Goal: Task Accomplishment & Management: Use online tool/utility

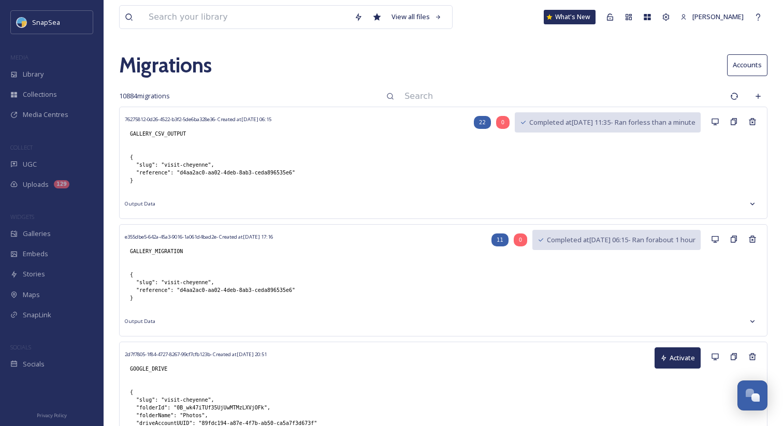
click at [540, 91] on input at bounding box center [562, 96] width 326 height 23
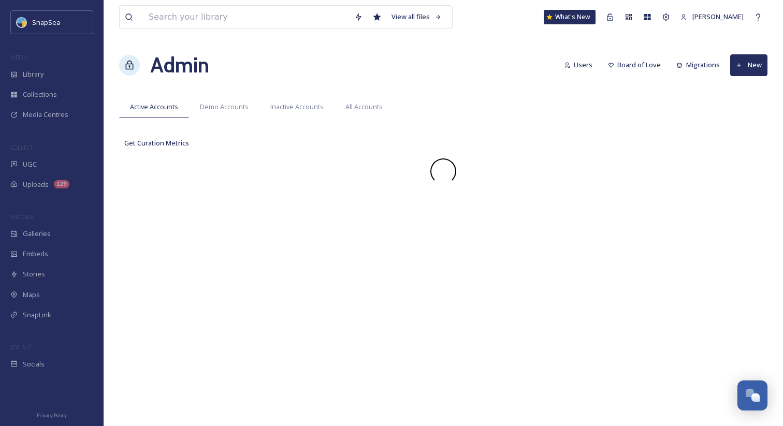
click at [450, 64] on div "Admin Users Board of Love Migrations New" at bounding box center [443, 65] width 648 height 31
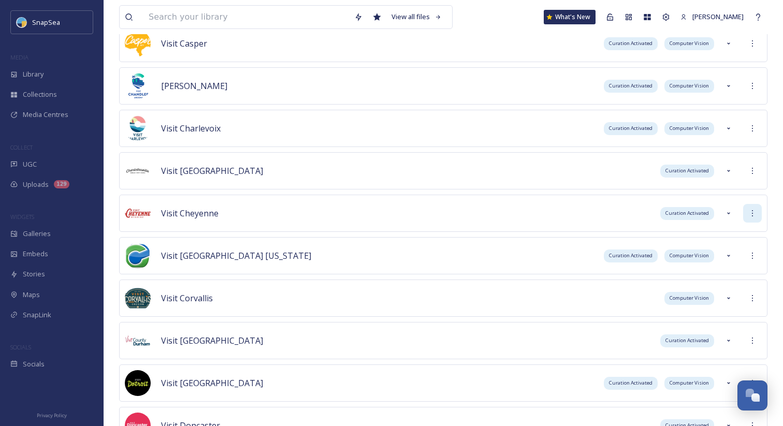
click at [750, 213] on icon at bounding box center [752, 213] width 8 height 8
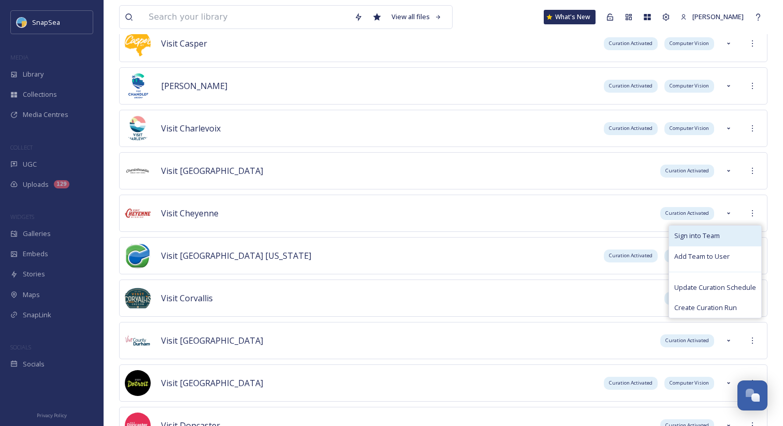
click at [743, 229] on div "Sign into Team" at bounding box center [715, 236] width 92 height 20
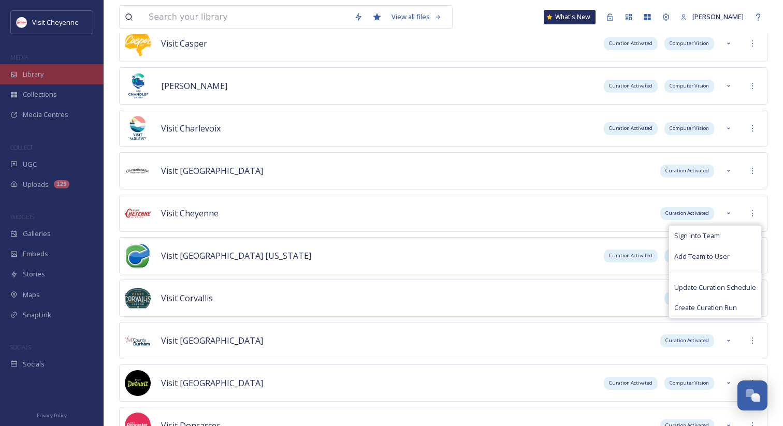
click at [71, 74] on div "Library" at bounding box center [52, 74] width 104 height 20
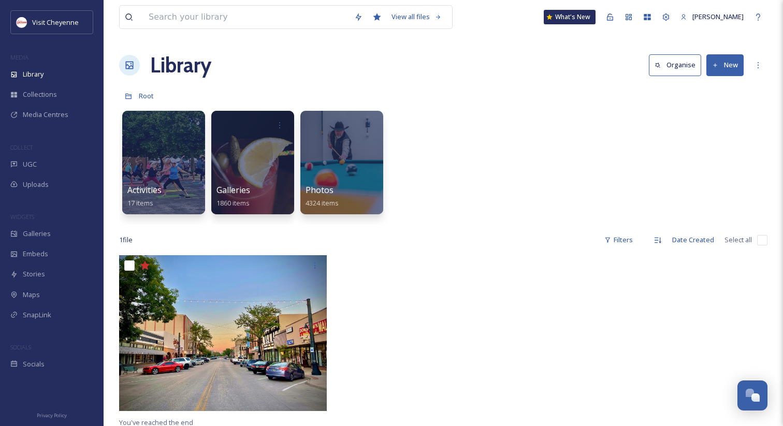
click at [493, 112] on div "Activities 17 items Galleries 1860 items Photos 4324 items" at bounding box center [443, 165] width 648 height 119
click at [728, 66] on button "New" at bounding box center [724, 64] width 37 height 21
click at [717, 129] on span "Folder" at bounding box center [713, 130] width 20 height 10
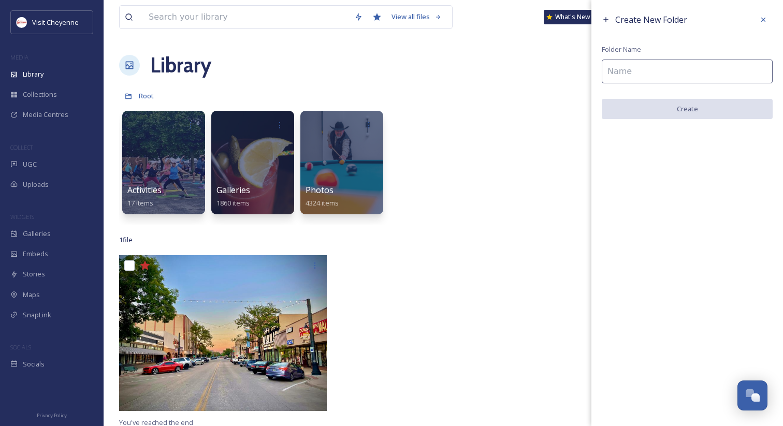
click at [636, 74] on input at bounding box center [686, 72] width 171 height 24
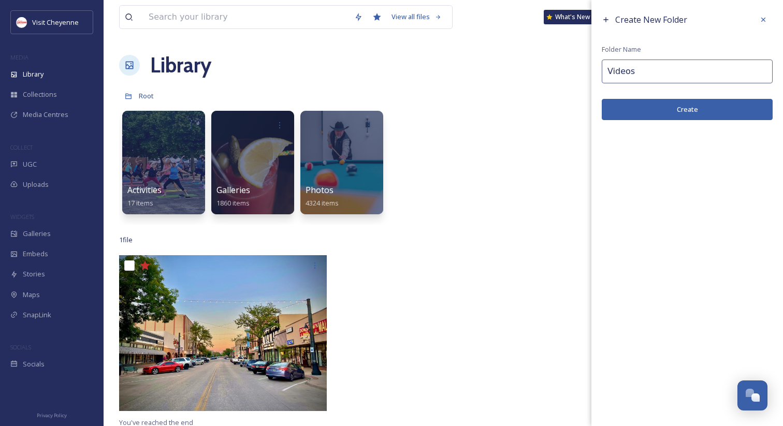
type input "Videos"
click at [640, 108] on button "Create" at bounding box center [686, 109] width 171 height 21
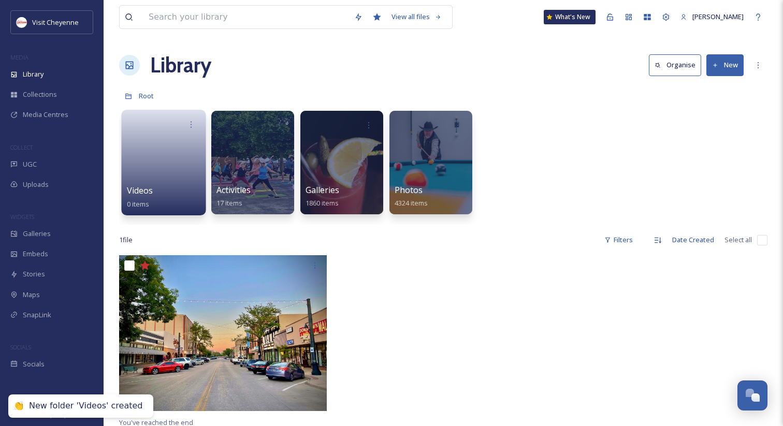
click at [141, 192] on span "Videos" at bounding box center [140, 190] width 26 height 11
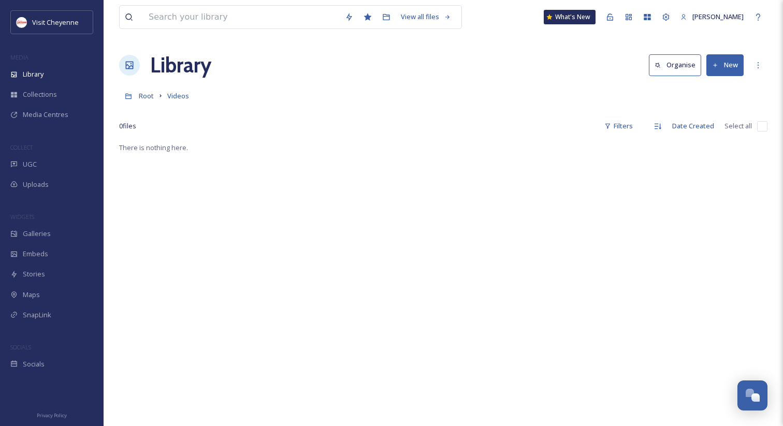
click at [189, 96] on div "Root Videos" at bounding box center [443, 96] width 648 height 20
click at [183, 95] on span "Videos" at bounding box center [178, 95] width 22 height 9
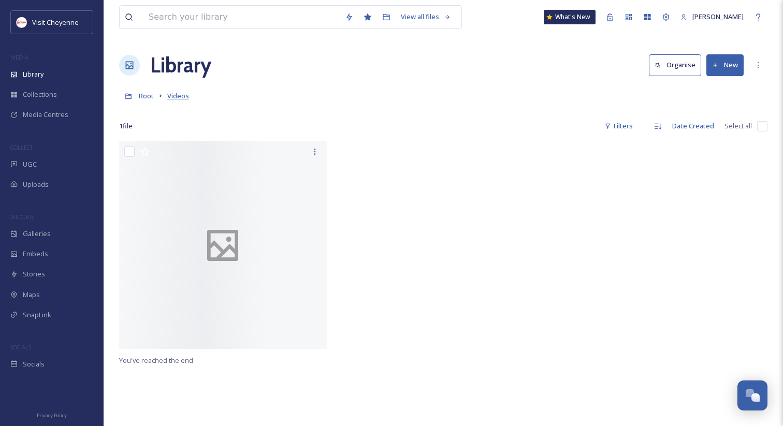
click at [180, 94] on span "Videos" at bounding box center [178, 95] width 22 height 9
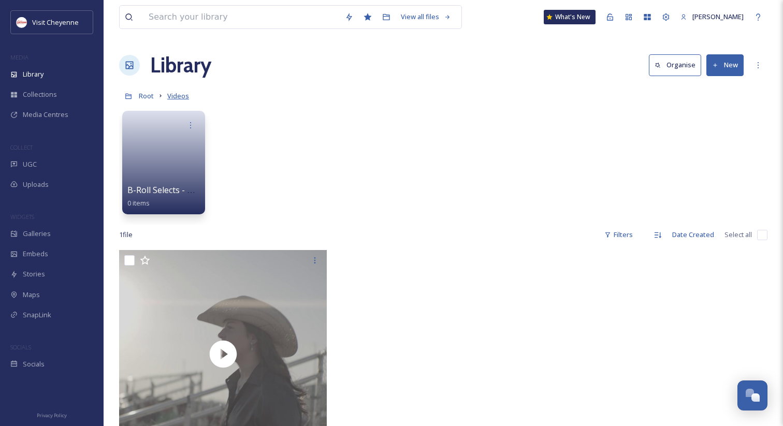
click at [183, 95] on span "Videos" at bounding box center [178, 95] width 22 height 9
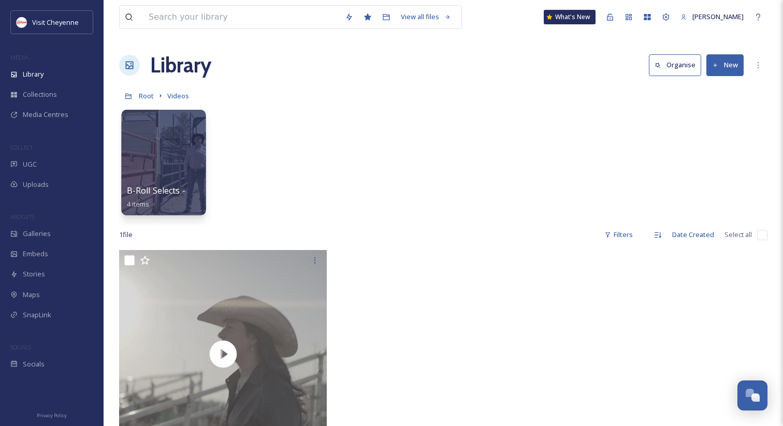
click at [172, 188] on span "B-Roll Selects - Madden- 2023" at bounding box center [185, 190] width 117 height 11
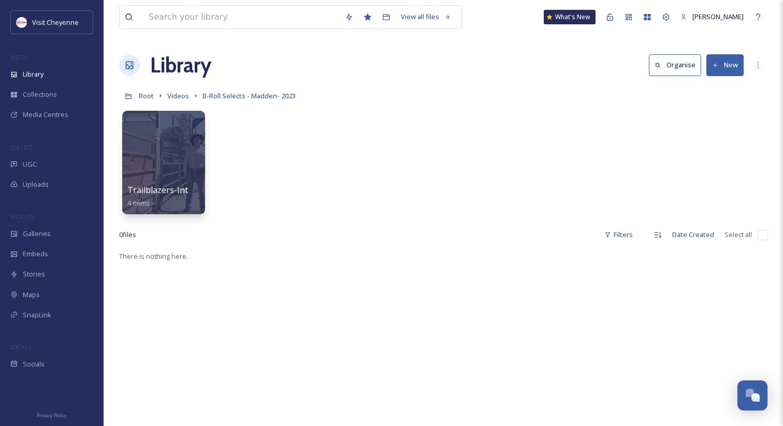
click at [238, 91] on link "B-Roll Selects - Madden- 2023" at bounding box center [248, 96] width 93 height 12
click at [185, 95] on span "Videos" at bounding box center [178, 95] width 22 height 9
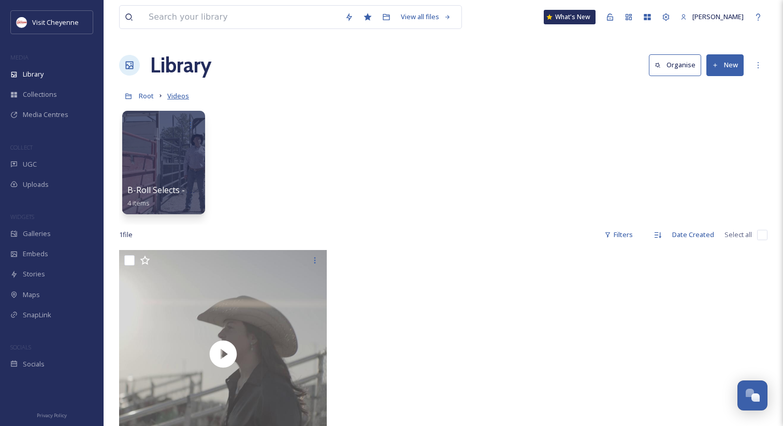
click at [186, 93] on span "Videos" at bounding box center [178, 95] width 22 height 9
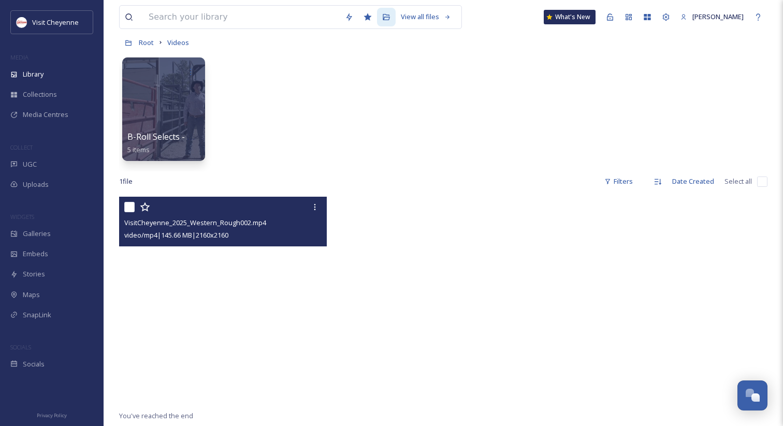
scroll to position [23, 0]
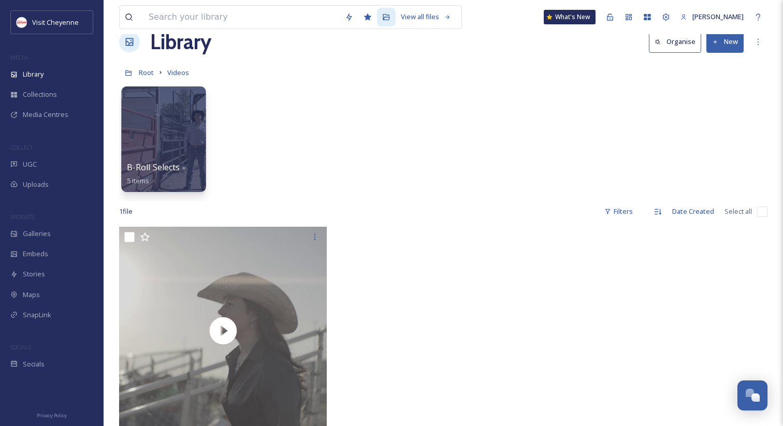
click at [186, 167] on span "B-Roll Selects - Madden- 2023" at bounding box center [185, 167] width 117 height 11
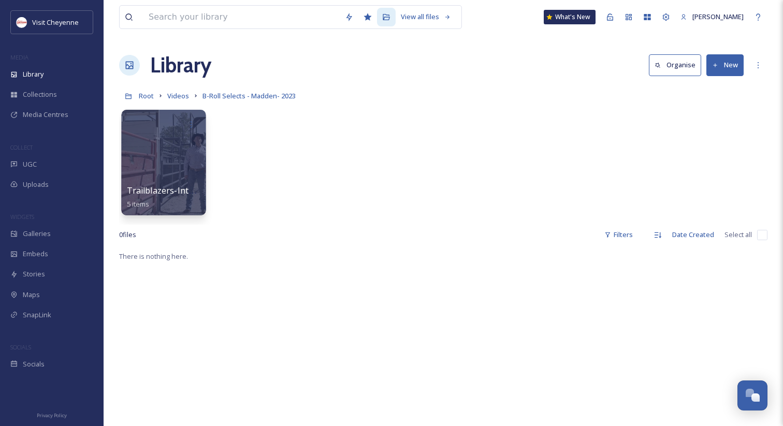
click at [179, 187] on span "Trailblazers-Interviews-Round 2" at bounding box center [191, 190] width 128 height 11
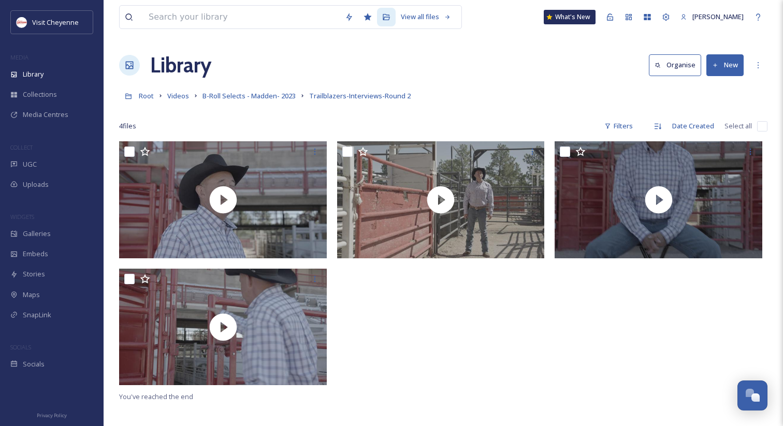
click at [507, 108] on div at bounding box center [443, 111] width 648 height 10
click at [484, 60] on div "Library Organise New" at bounding box center [443, 65] width 648 height 31
click at [392, 94] on span "Trailblazers-Interviews-Round 2" at bounding box center [359, 95] width 101 height 9
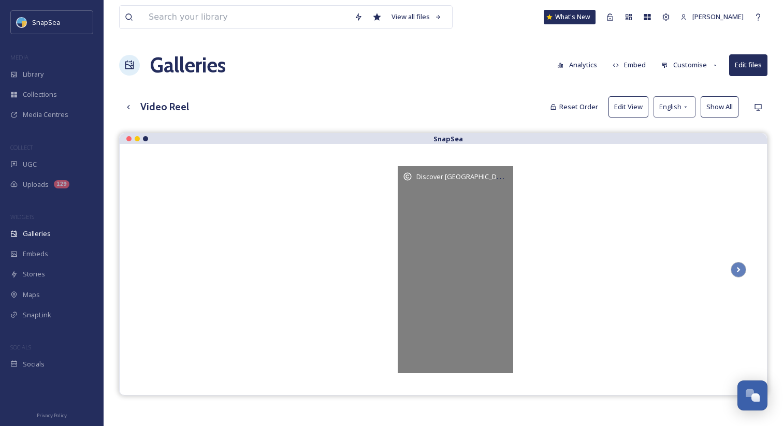
click at [440, 252] on video at bounding box center [456, 269] width 116 height 207
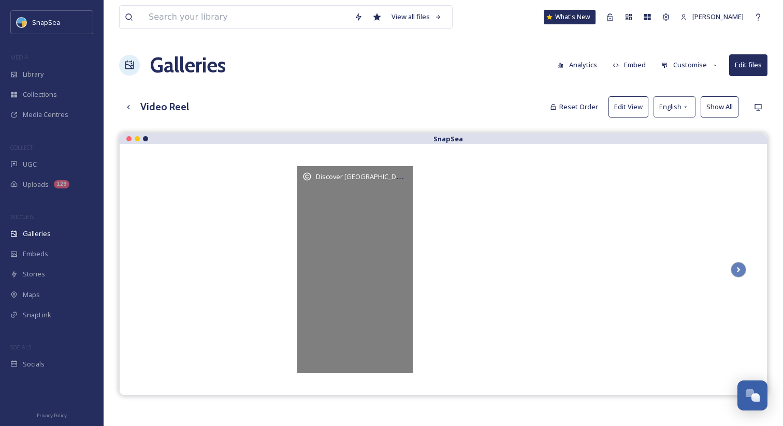
click at [362, 240] on video at bounding box center [355, 269] width 116 height 207
click at [353, 297] on video at bounding box center [355, 269] width 116 height 207
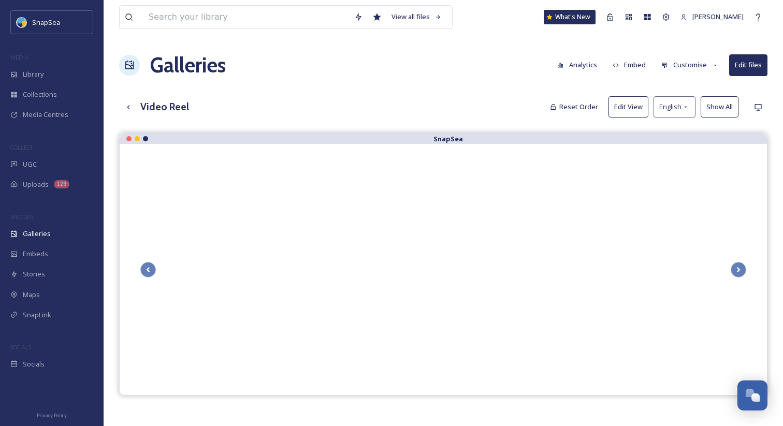
click at [702, 60] on button "Customise" at bounding box center [690, 65] width 68 height 20
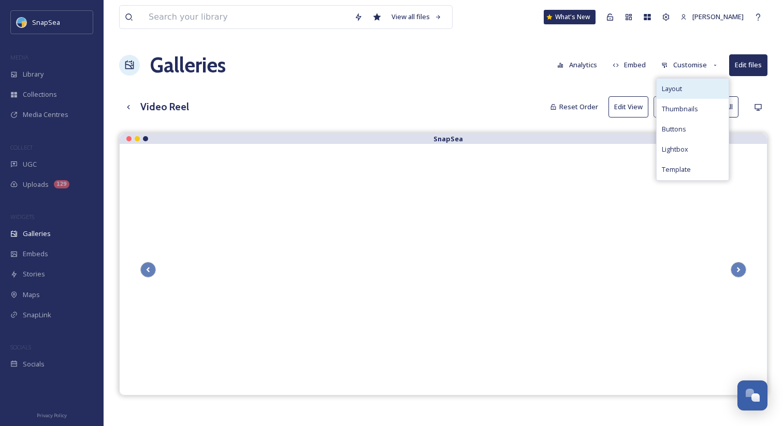
click at [680, 89] on span "Layout" at bounding box center [672, 89] width 20 height 10
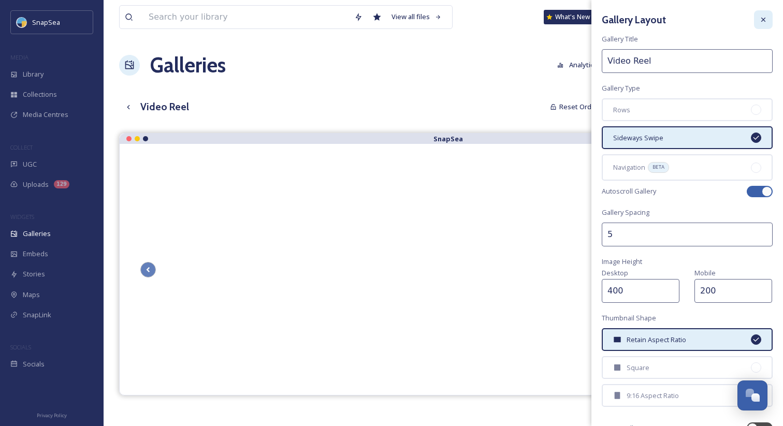
click at [763, 24] on div at bounding box center [763, 19] width 19 height 19
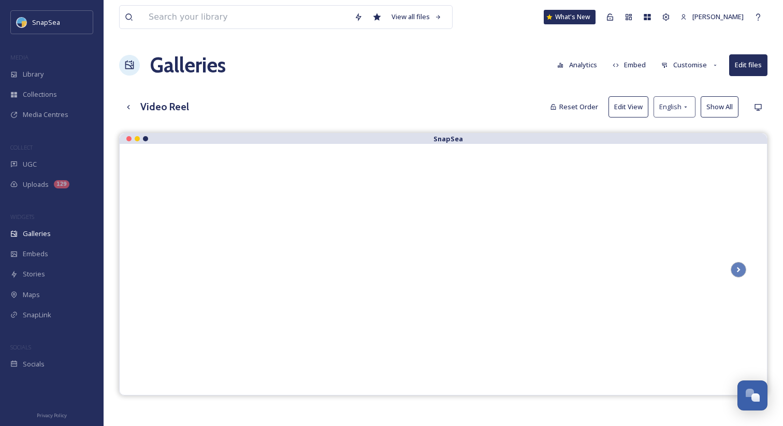
click at [697, 60] on button "Customise" at bounding box center [690, 65] width 68 height 20
click at [686, 111] on span "Thumbnails" at bounding box center [680, 109] width 36 height 10
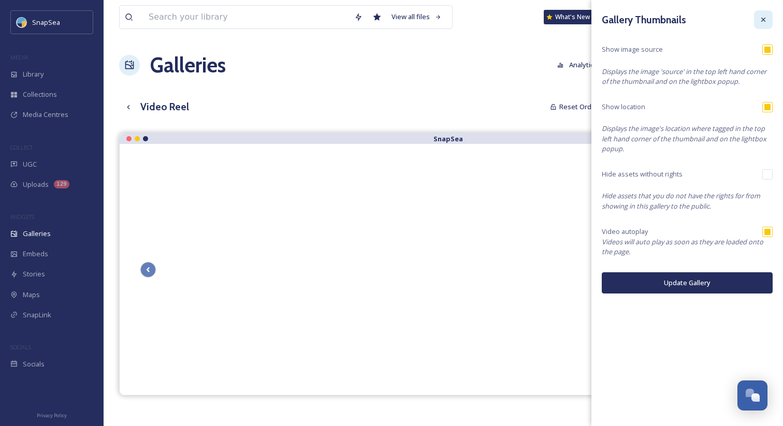
click at [769, 22] on div at bounding box center [763, 19] width 19 height 19
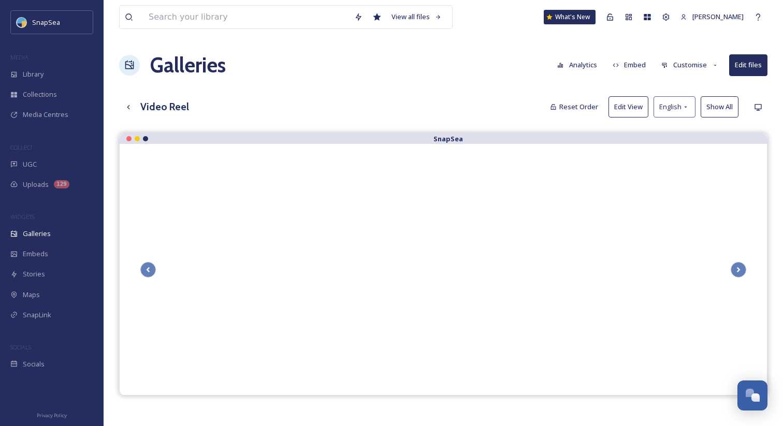
click at [444, 63] on div "Galleries Analytics Embed Customise Edit files" at bounding box center [443, 65] width 648 height 31
click at [124, 111] on div "Up one level" at bounding box center [128, 107] width 19 height 19
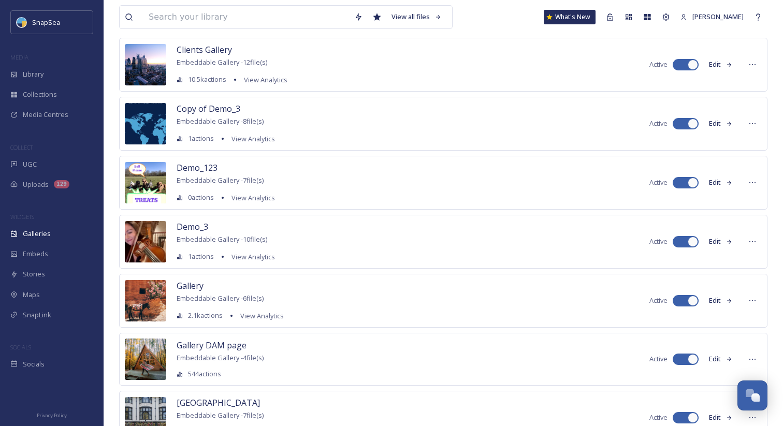
scroll to position [201, 0]
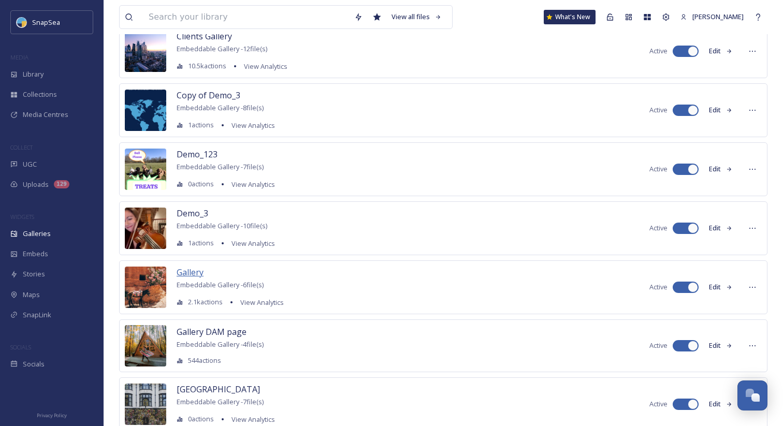
click at [187, 271] on span "Gallery" at bounding box center [190, 272] width 27 height 11
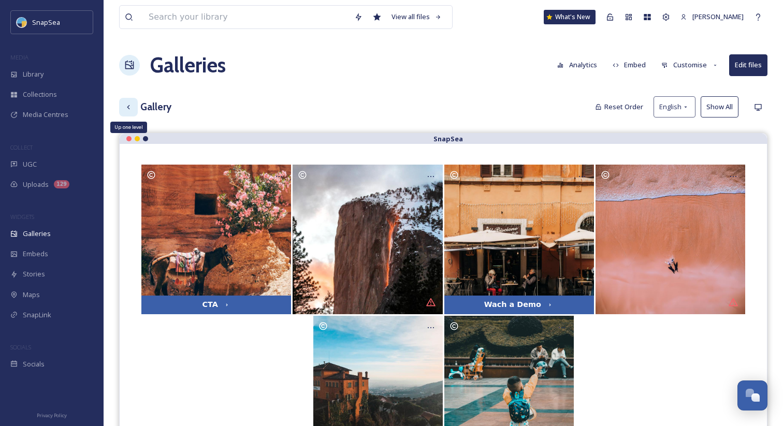
click at [127, 107] on icon at bounding box center [128, 107] width 8 height 8
